Goal: Task Accomplishment & Management: Manage account settings

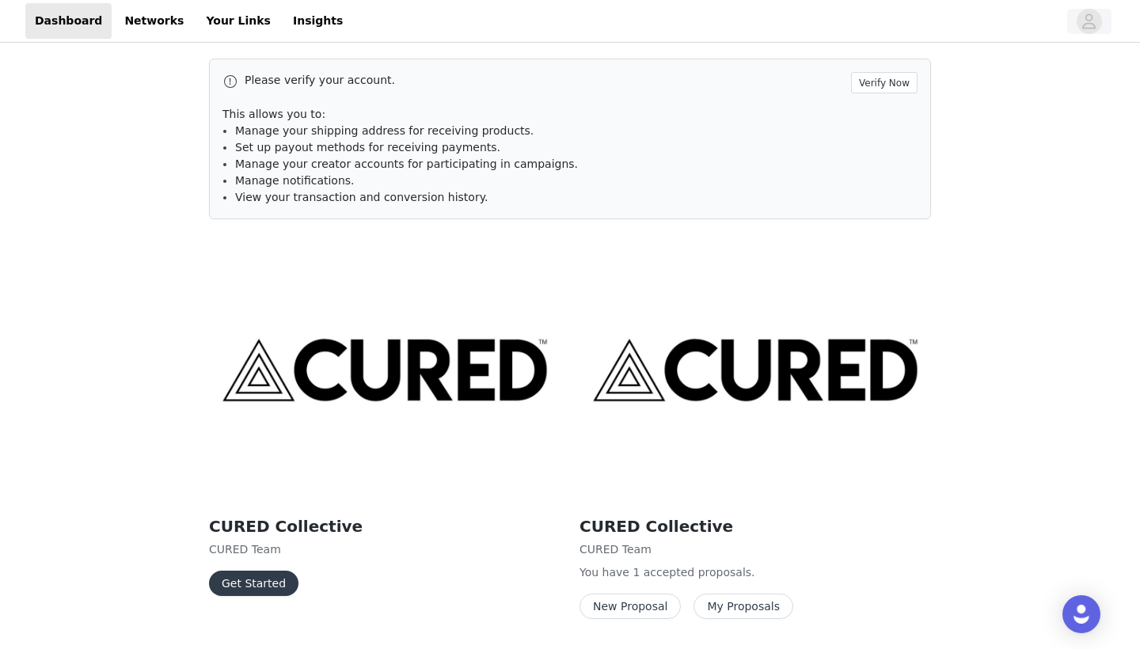
click at [1087, 18] on icon "avatar" at bounding box center [1089, 20] width 13 height 15
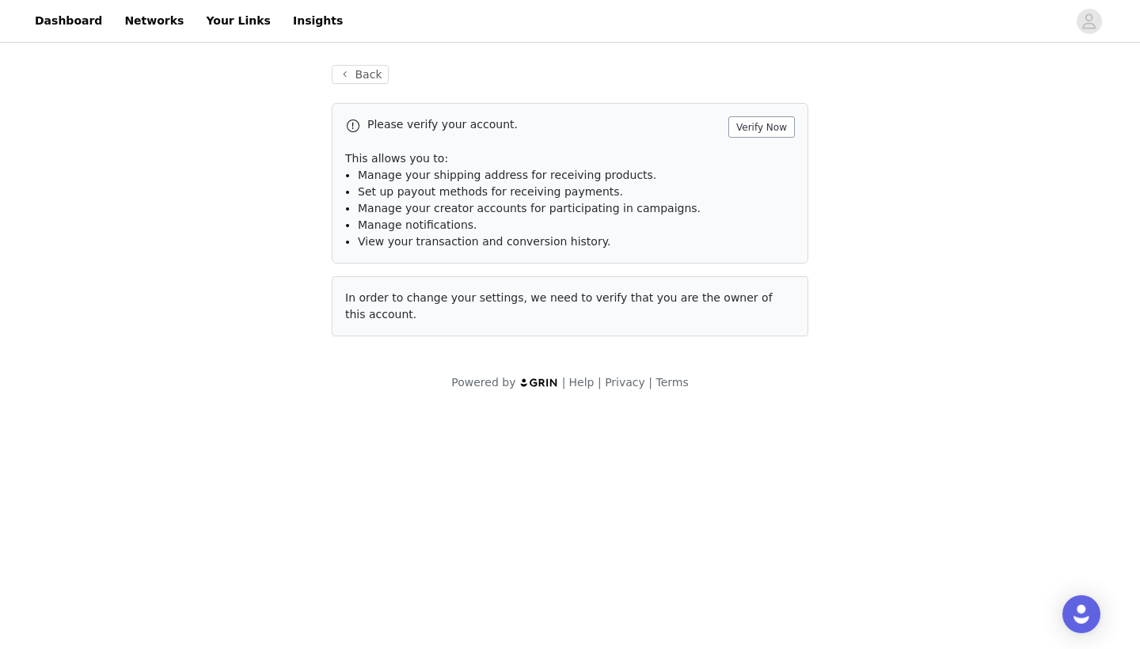
click at [750, 122] on button "Verify Now" at bounding box center [761, 126] width 66 height 21
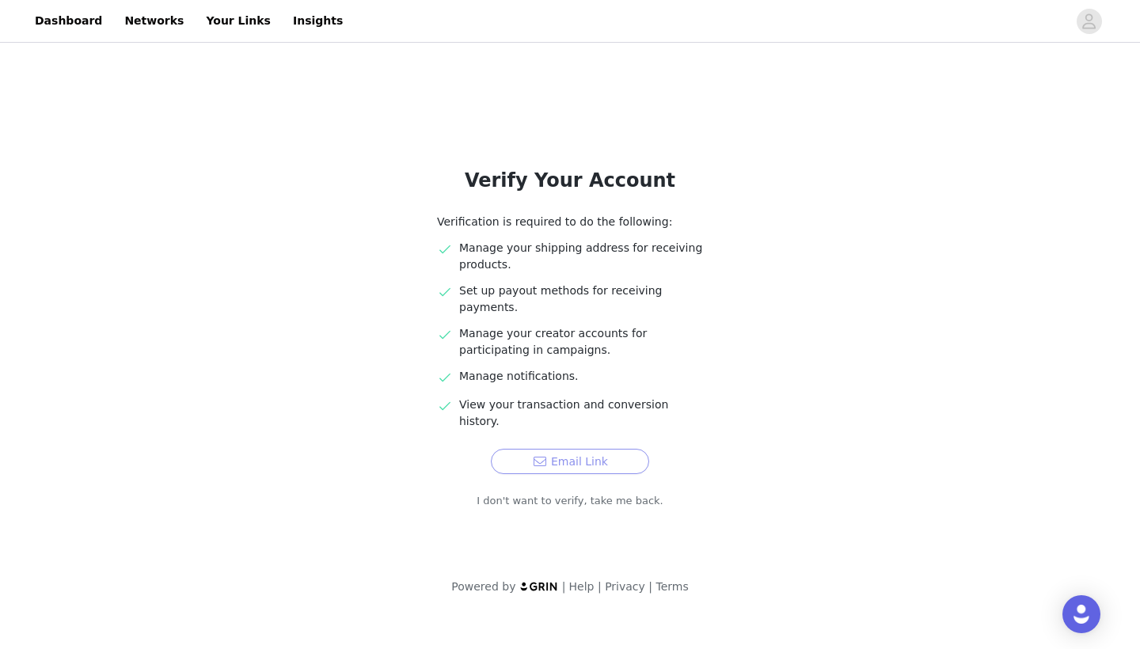
click at [567, 449] on button "Email Link" at bounding box center [570, 461] width 158 height 25
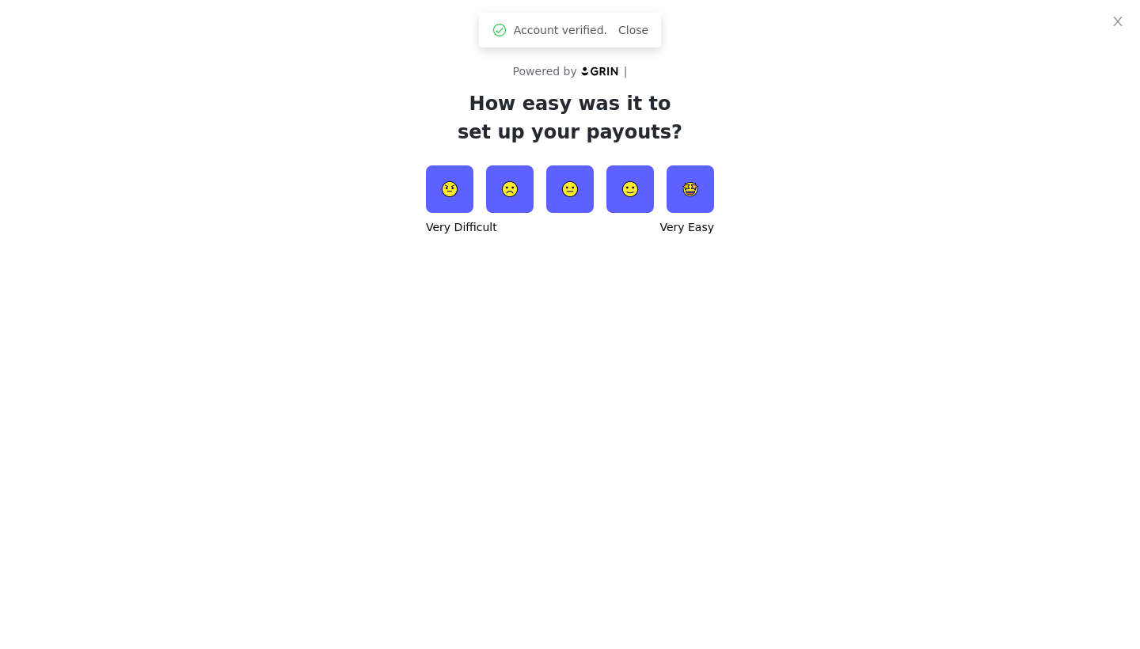
click at [629, 192] on img at bounding box center [629, 188] width 47 height 47
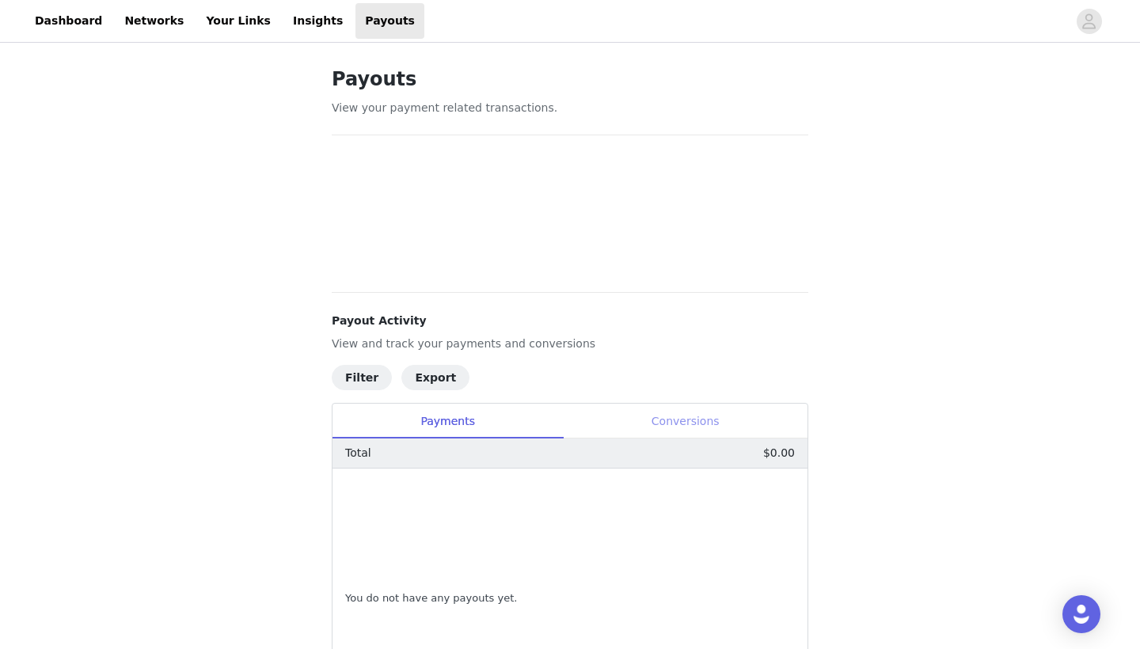
click at [684, 425] on div "Conversions" at bounding box center [685, 422] width 245 height 36
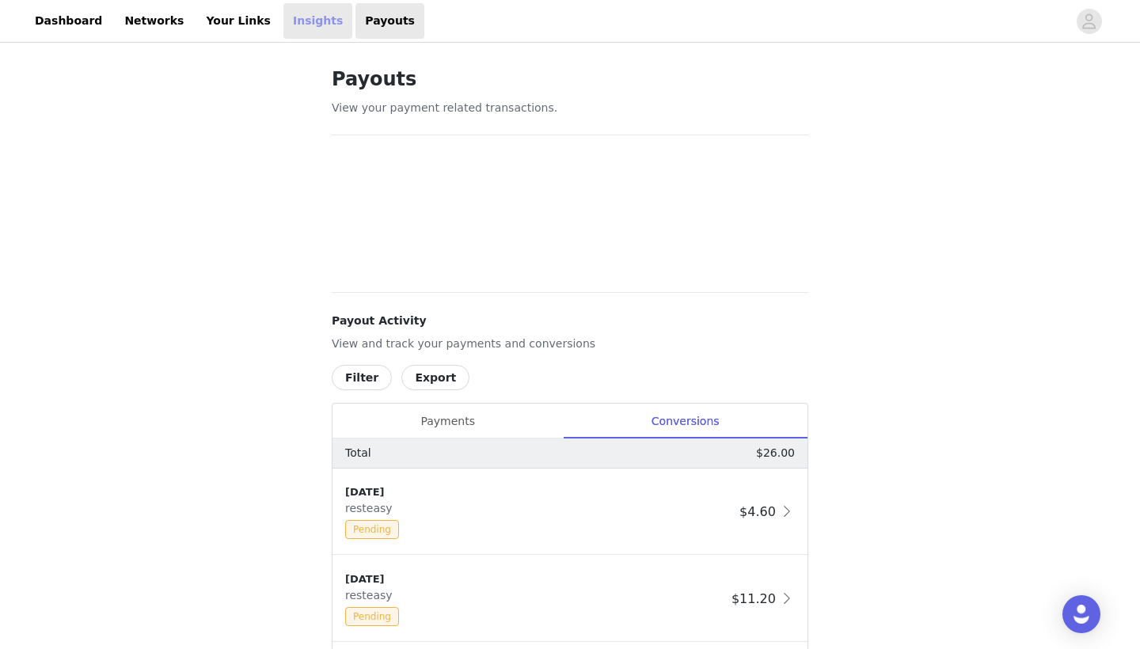
click at [283, 29] on link "Insights" at bounding box center [317, 21] width 69 height 36
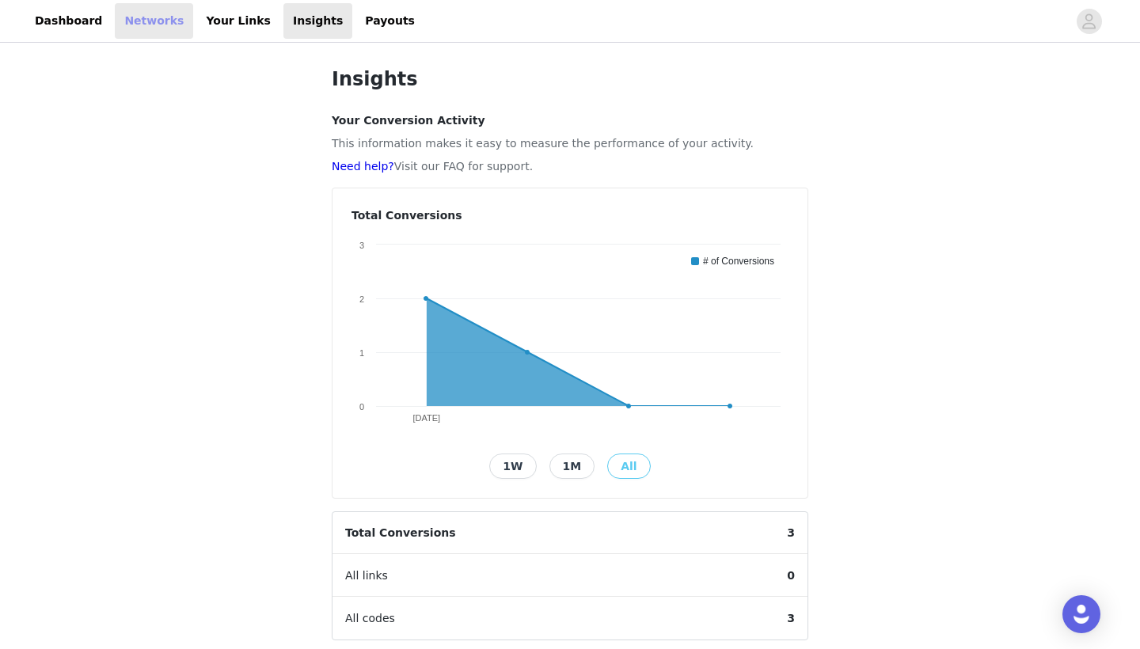
click at [156, 19] on link "Networks" at bounding box center [154, 21] width 78 height 36
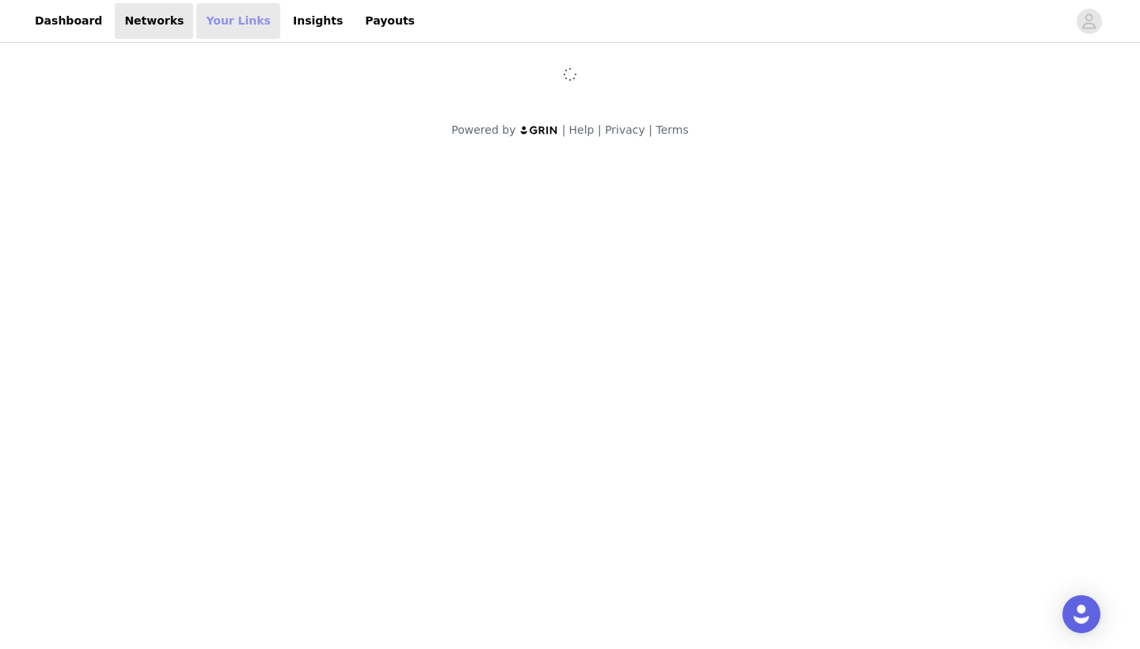
click at [203, 20] on link "Your Links" at bounding box center [238, 21] width 84 height 36
select select "12"
